Goal: Entertainment & Leisure: Consume media (video, audio)

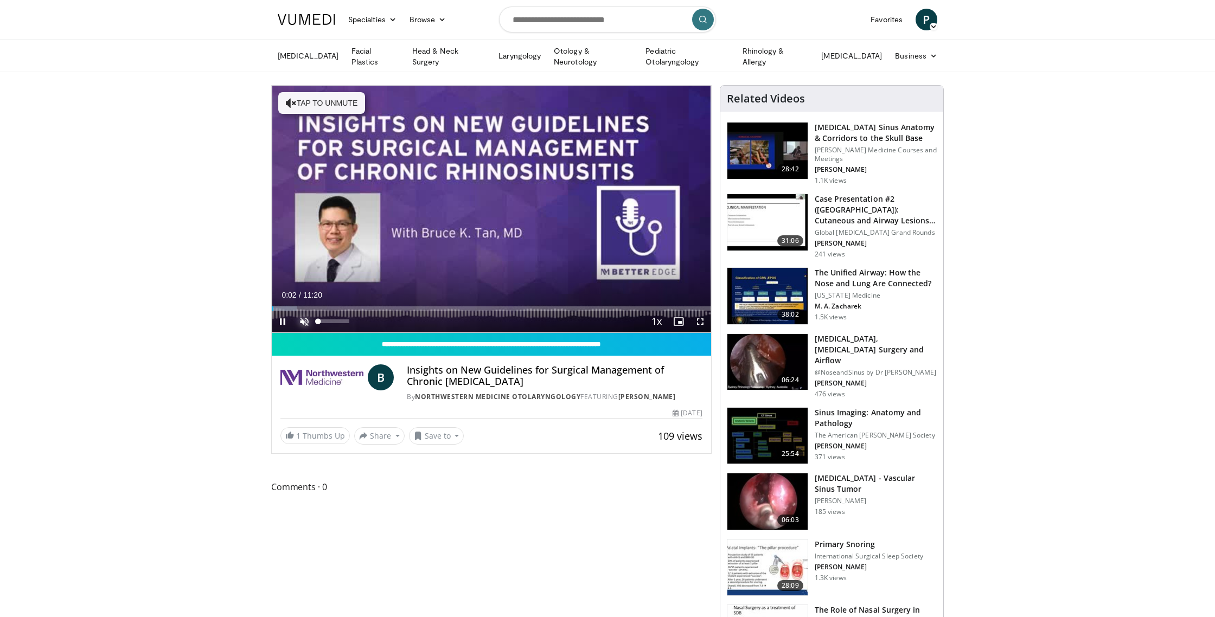
click at [309, 323] on span "Video Player" at bounding box center [305, 322] width 22 height 22
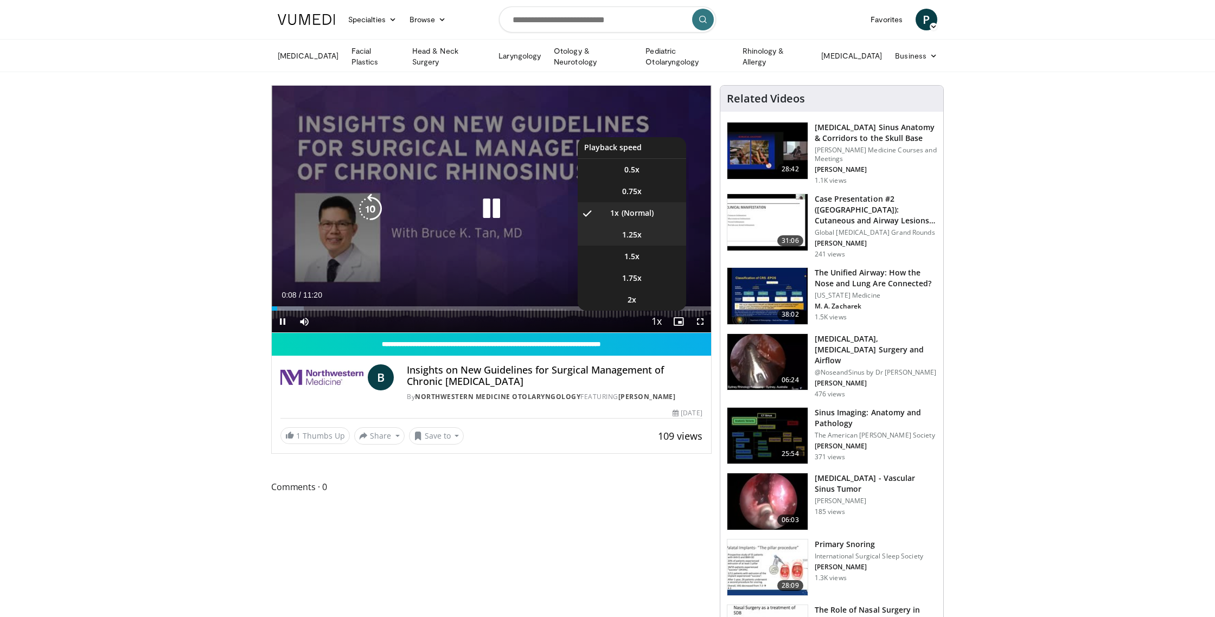
click at [655, 229] on li "1.25x" at bounding box center [632, 235] width 109 height 22
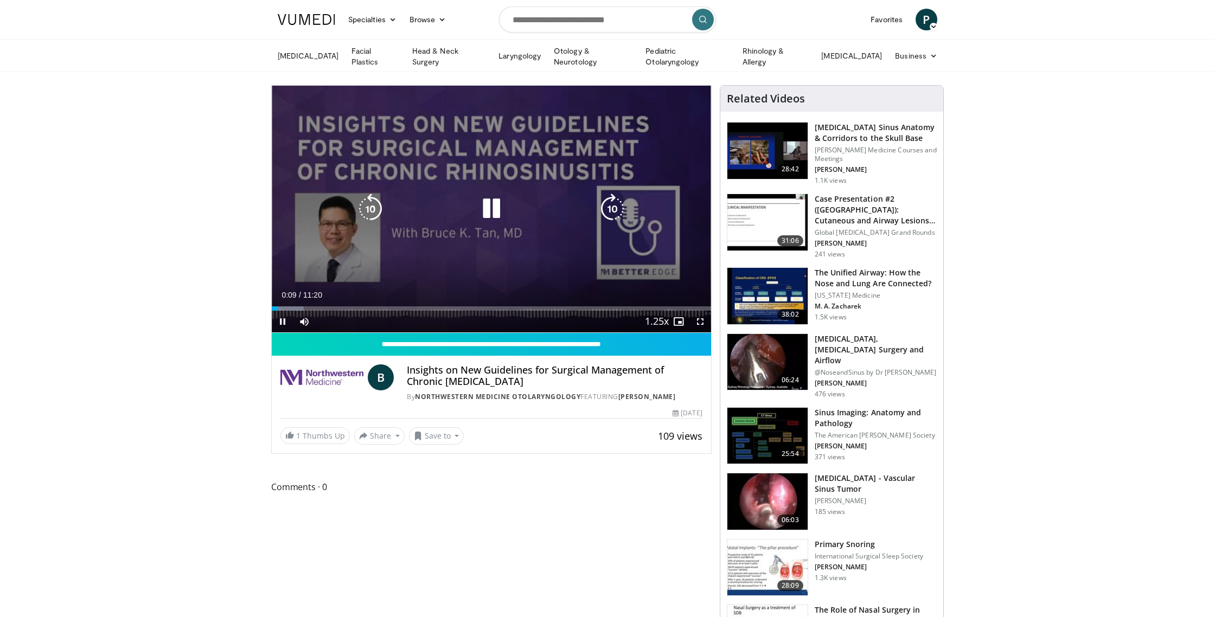
click at [610, 213] on icon "Video Player" at bounding box center [612, 209] width 30 height 30
click at [612, 208] on icon "Video Player" at bounding box center [612, 209] width 30 height 30
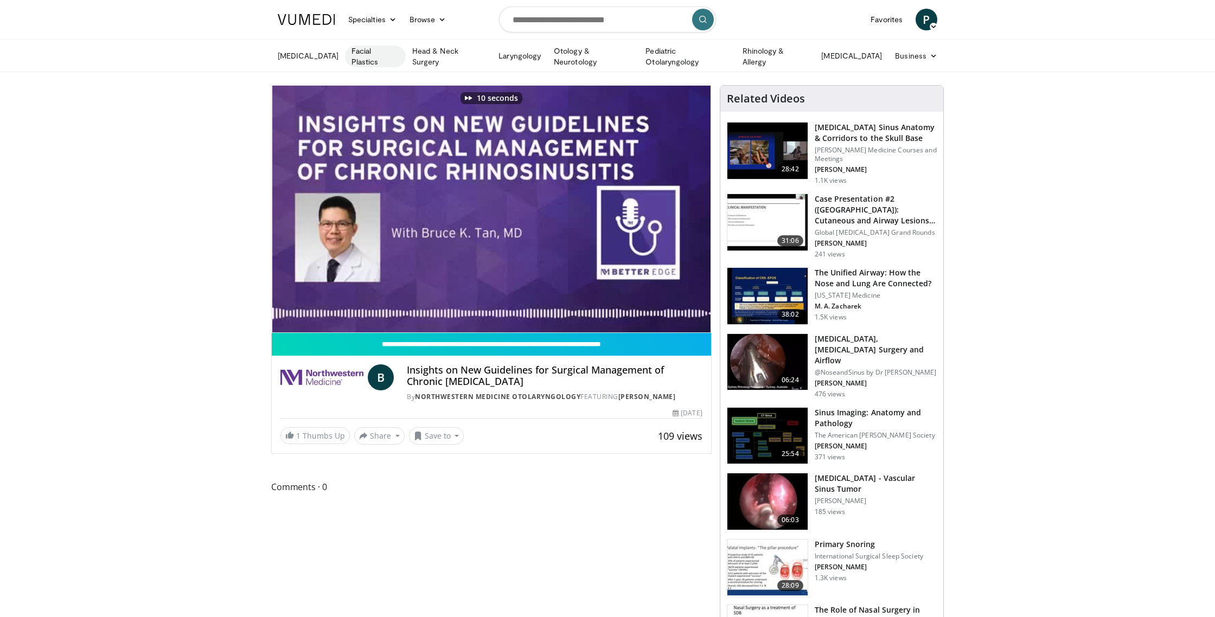
scroll to position [3, 0]
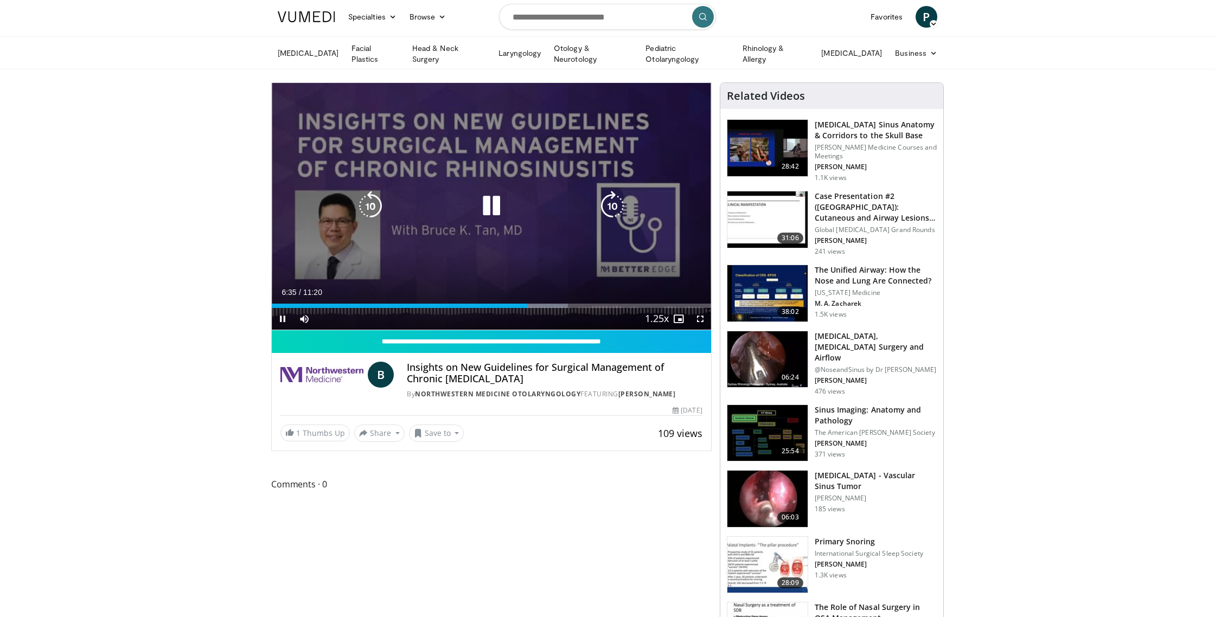
click at [487, 196] on icon "Video Player" at bounding box center [491, 206] width 30 height 30
click at [478, 209] on icon "Video Player" at bounding box center [491, 206] width 30 height 30
click at [491, 207] on icon "Video Player" at bounding box center [491, 206] width 30 height 30
